Goal: Task Accomplishment & Management: Manage account settings

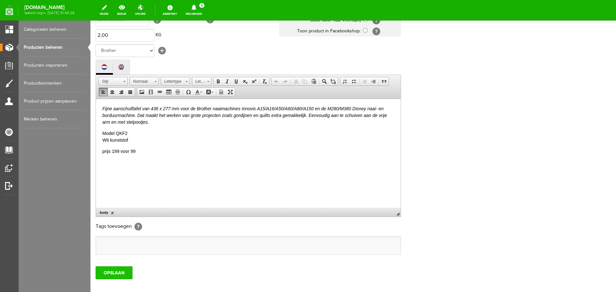
scroll to position [142, 0]
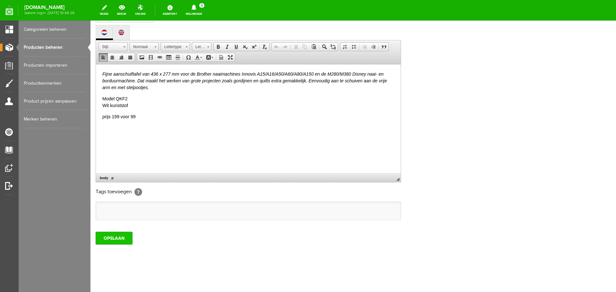
click at [106, 238] on input "OPSLAAN" at bounding box center [114, 238] width 37 height 13
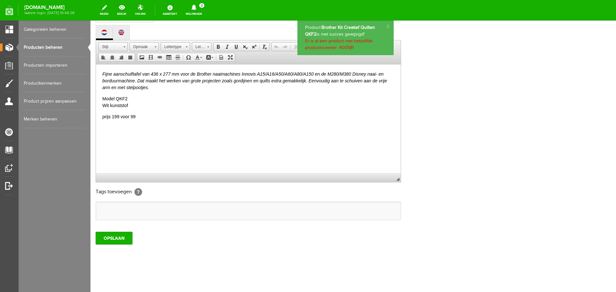
scroll to position [0, 0]
click at [33, 47] on link "Producten beheren" at bounding box center [55, 48] width 62 height 18
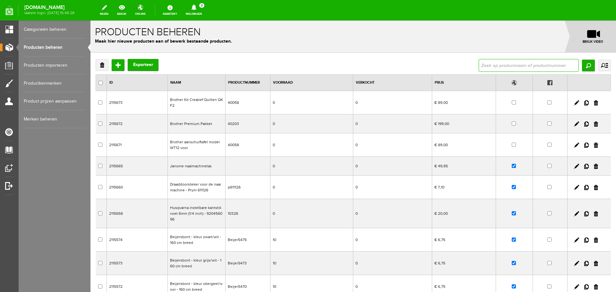
click at [492, 66] on input "text" at bounding box center [529, 65] width 100 height 13
type input "cover pro"
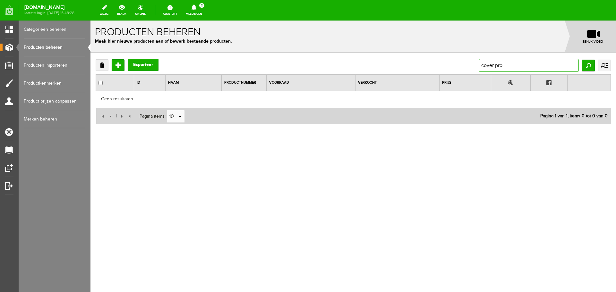
drag, startPoint x: 520, startPoint y: 66, endPoint x: 439, endPoint y: 64, distance: 81.5
click at [439, 64] on div "Verwijderen Toevoegen Exporteer cover pro Zoeken uitgebreid zoeken Categorie Ca…" at bounding box center [353, 65] width 515 height 13
type input "pro 2000"
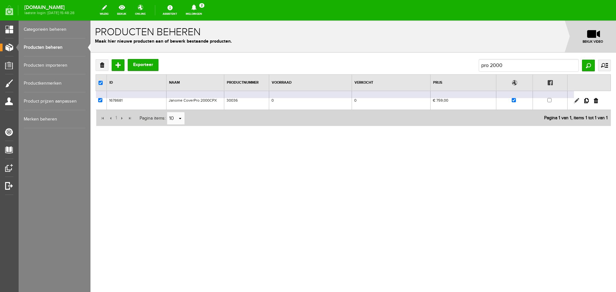
click at [576, 100] on link at bounding box center [576, 100] width 5 height 5
checkbox input "true"
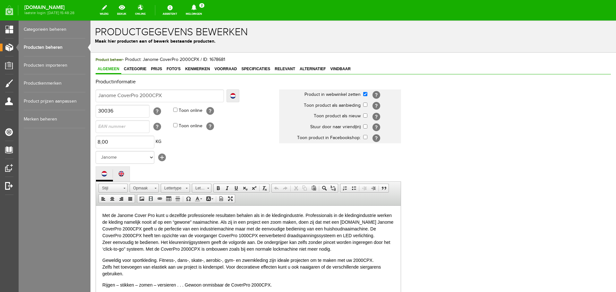
click at [41, 46] on link "Producten beheren" at bounding box center [55, 48] width 62 height 18
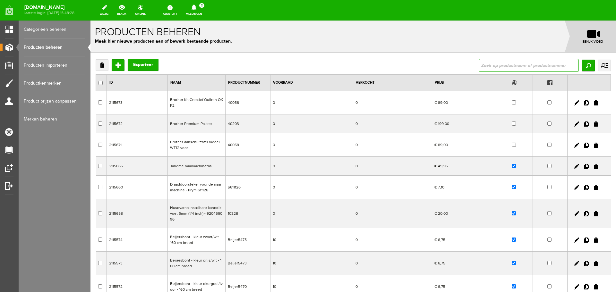
click at [486, 66] on input "text" at bounding box center [529, 65] width 100 height 13
type input "2000cpx"
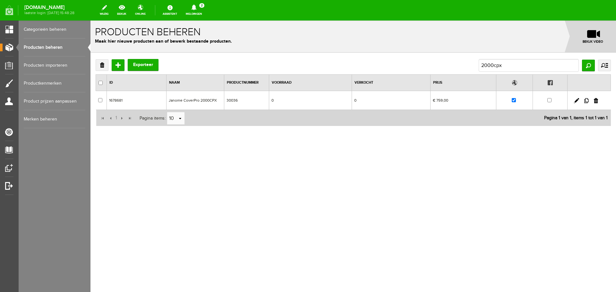
click at [587, 100] on link at bounding box center [586, 100] width 4 height 5
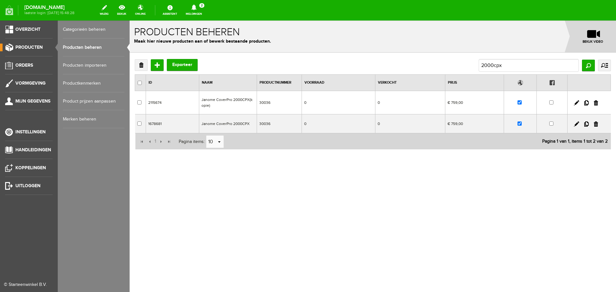
click at [80, 45] on link "Producten beheren" at bounding box center [94, 48] width 62 height 18
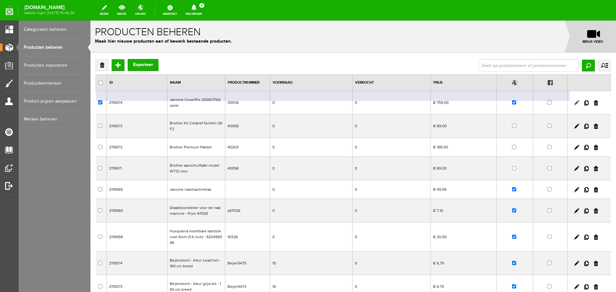
click at [574, 103] on link at bounding box center [576, 102] width 5 height 5
checkbox input "true"
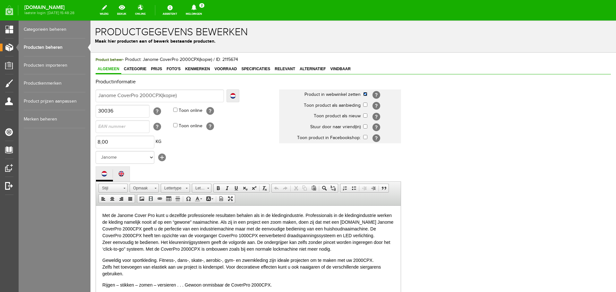
click at [366, 95] on input "checkbox" at bounding box center [365, 94] width 4 height 4
checkbox input "false"
drag, startPoint x: 164, startPoint y: 96, endPoint x: 190, endPoint y: 96, distance: 26.0
click at [190, 96] on input "Janome CoverPro 2000CPX(kopie)" at bounding box center [160, 96] width 128 height 13
type input "Janome CoverPro 2000CPX("
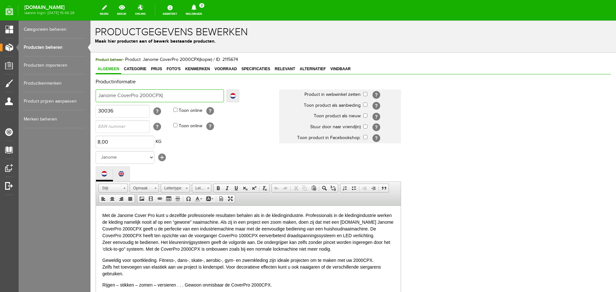
type input "Janome CoverPro 2000CPX("
type input "Janome CoverPro 2000CPX"
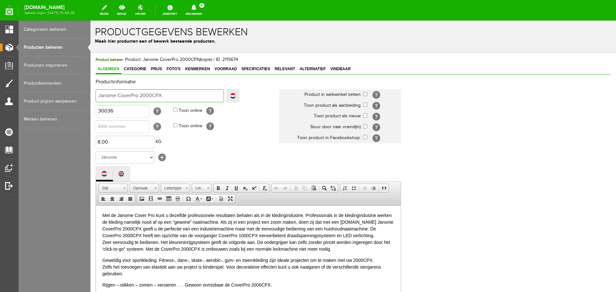
type input "Janome CoverPro 2000CPX -"
type input "Janome CoverPro 2000CPX - O"
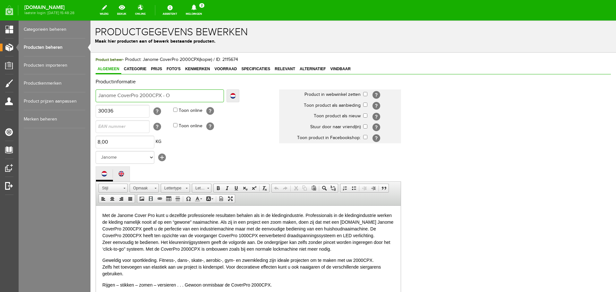
type input "Janome CoverPro 2000CPX - O"
type input "Janome CoverPro 2000CPX - OC"
type input "Janome CoverPro 2000CPX - OCC"
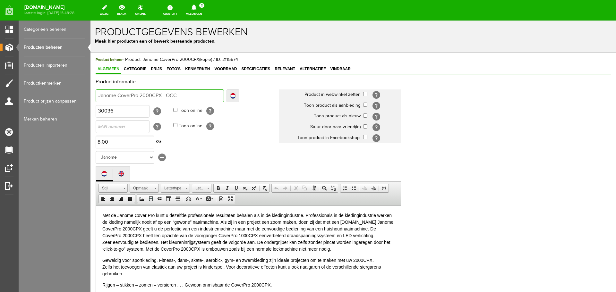
type input "Janome CoverPro 2000CPX - OCCA"
type input "Janome CoverPro 2000CPX - OCCAS"
type input "Janome CoverPro 2000CPX - OCCASI"
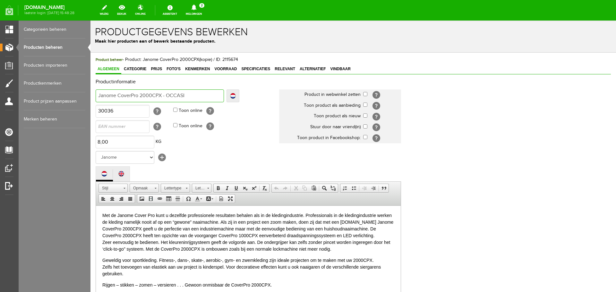
type input "Janome CoverPro 2000CPX - OCCASI"
type input "Janome CoverPro 2000CPX - OCCASIO"
type input "Janome CoverPro 2000CPX - OCCASION"
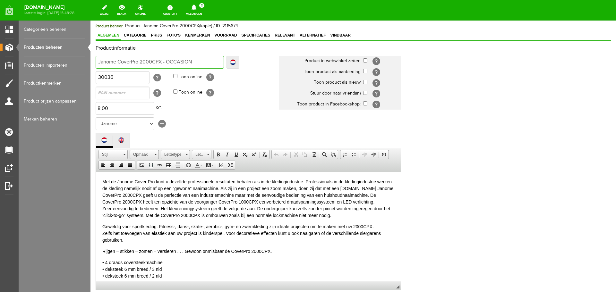
scroll to position [64, 0]
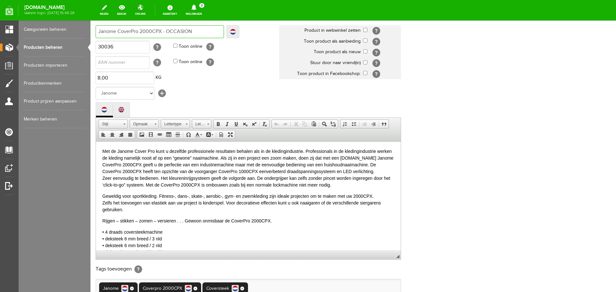
type input "Janome CoverPro 2000CPX - OCCASION"
click at [116, 47] on input "30036" at bounding box center [123, 47] width 54 height 13
click at [112, 47] on input "30036OCC" at bounding box center [123, 47] width 54 height 13
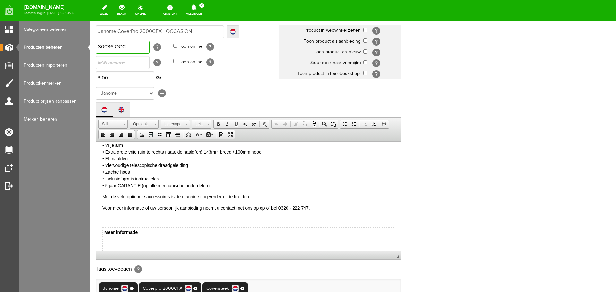
scroll to position [160, 0]
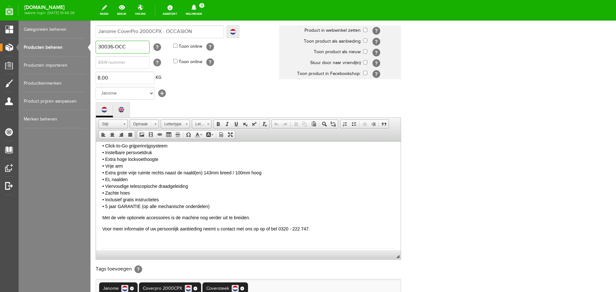
type input "30036-OCC"
drag, startPoint x: 105, startPoint y: 207, endPoint x: 211, endPoint y: 205, distance: 105.6
click at [211, 205] on p "• 4 draads coversteekmachine • deksteek 6 mm breed / 3 nld • deksteek 6 mm bree…" at bounding box center [248, 139] width 292 height 142
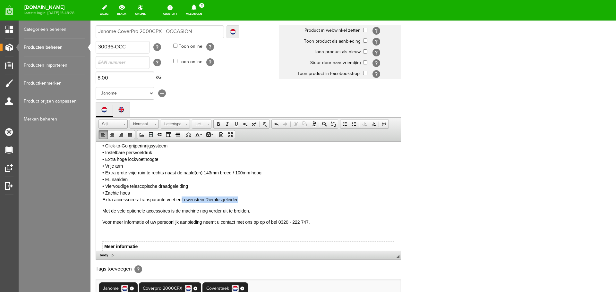
drag, startPoint x: 183, startPoint y: 199, endPoint x: 248, endPoint y: 202, distance: 64.6
click at [248, 202] on p "• 4 draads coversteekmachine • deksteek 6 mm breed / 3 nld • deksteek 6 mm bree…" at bounding box center [248, 135] width 292 height 135
drag, startPoint x: 101, startPoint y: 199, endPoint x: 213, endPoint y: 202, distance: 112.0
click at [213, 202] on html "Met de Janome Cover Pro kunt u dezelfde professionele resultaten behalen als in…" at bounding box center [248, 183] width 305 height 404
click at [213, 202] on p "• 4 draads coversteekmachine • deksteek 6 mm breed / 3 nld • deksteek 6 mm bree…" at bounding box center [248, 135] width 292 height 135
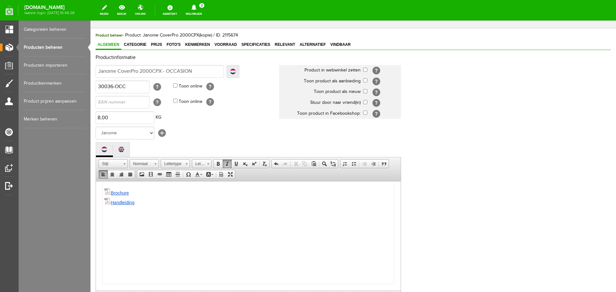
scroll to position [0, 0]
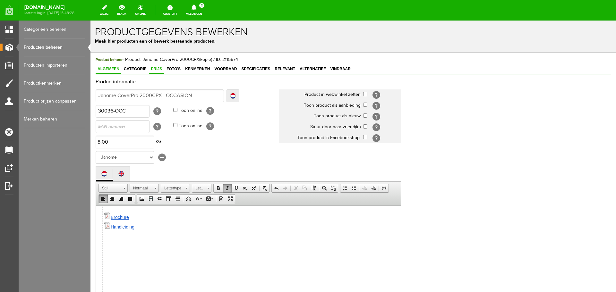
click at [154, 68] on span "Prijs" at bounding box center [156, 69] width 15 height 4
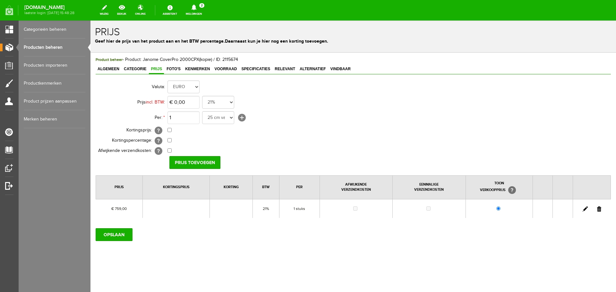
click at [585, 208] on link at bounding box center [585, 209] width 5 height 5
click at [175, 103] on input "759" at bounding box center [184, 102] width 32 height 13
type input "€ 349,00"
click at [185, 161] on input "[PERSON_NAME]" at bounding box center [192, 162] width 47 height 13
click at [110, 236] on input "OPSLAAN" at bounding box center [114, 234] width 37 height 13
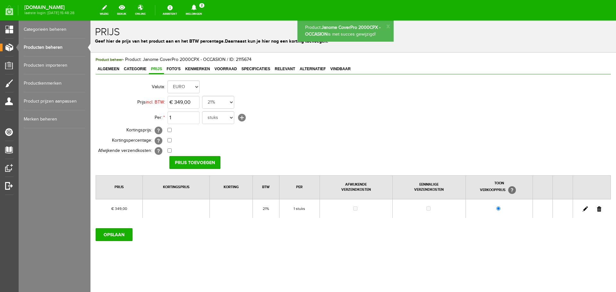
click at [108, 70] on span "Algemeen" at bounding box center [109, 69] width 26 height 4
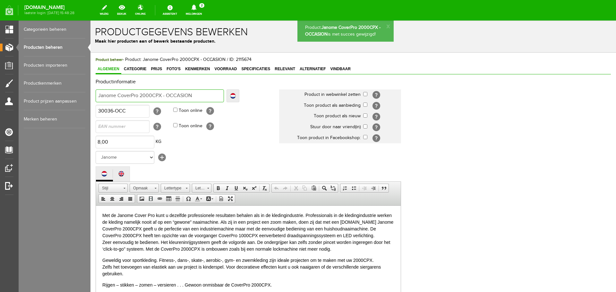
click at [200, 97] on input "Janome CoverPro 2000CPX - OCCASION" at bounding box center [160, 96] width 128 height 13
type input "Janome CoverPro 2000CPX - OCCASION"
type input "Janome CoverPro 2000CPX - OCCASION -"
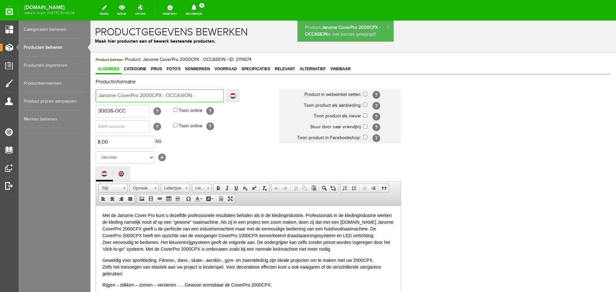
type input "Janome CoverPro 2000CPX - OCCASION -"
type input "Janome CoverPro 2000CPX - OCCASION - A"
type input "Janome CoverPro 2000CPX - OCCASION - AL"
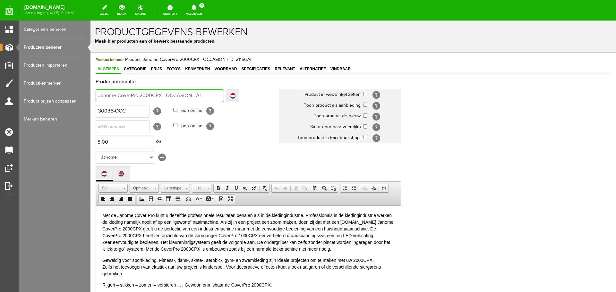
type input "Janome CoverPro 2000CPX - OCCASION - AL"
type input "Janome CoverPro 2000CPX - OCCASION - ALL"
type input "Janome CoverPro 2000CPX - OCCASION - ALLE"
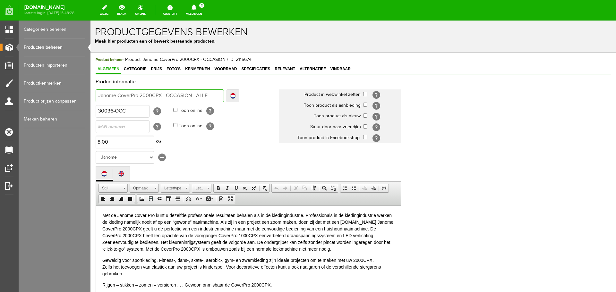
type input "Janome CoverPro 2000CPX - OCCASION - ALLEE"
type input "Janome CoverPro 2000CPX - OCCASION - ALLEEN"
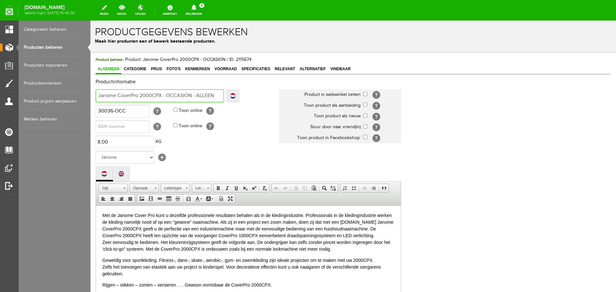
type input "Janome CoverPro 2000CPX - OCCASION - ALLEEN"
type input "Janome CoverPro 2000CPX - OCCASION - ALLEEN AF"
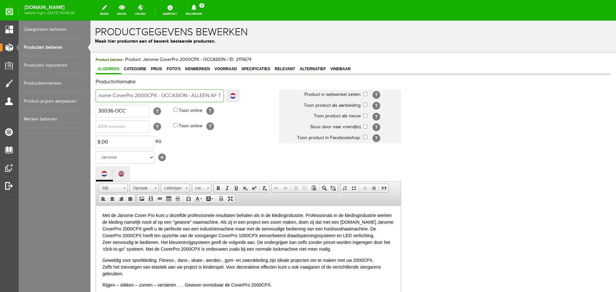
type input "Janome CoverPro 2000CPX - OCCASION - ALLEEN AF TE"
type input "Janome CoverPro 2000CPX - OCCASION - ALLEEN AF TE HA"
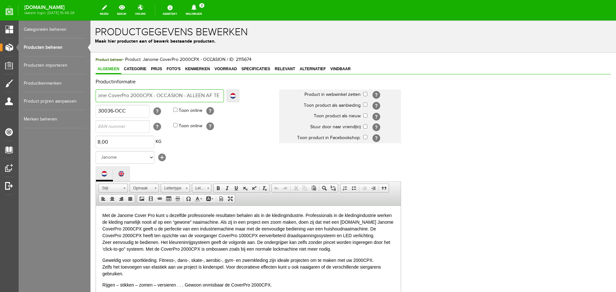
type input "Janome CoverPro 2000CPX - OCCASION - ALLEEN AF TE H"
type input "Janome CoverPro 2000CPX - OCCASION - ALLEEN AF TE HAL"
type input "Janome CoverPro 2000CPX - OCCASION - ALLEEN AF TE HALEN"
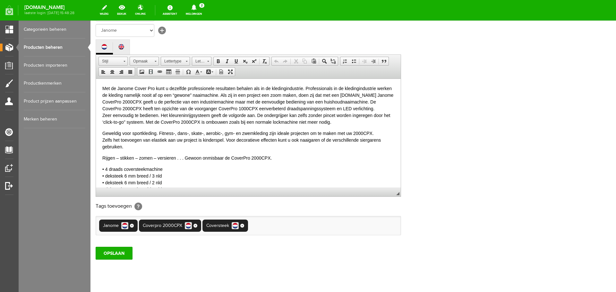
scroll to position [142, 0]
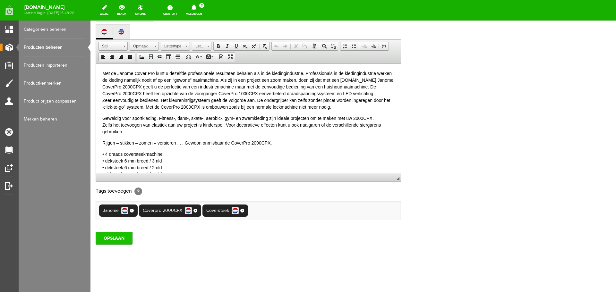
type input "Janome CoverPro 2000CPX - OCCASION - ALLEEN AF TE HALEN"
click at [109, 239] on input "OPSLAAN" at bounding box center [114, 238] width 37 height 13
